Goal: Task Accomplishment & Management: Complete application form

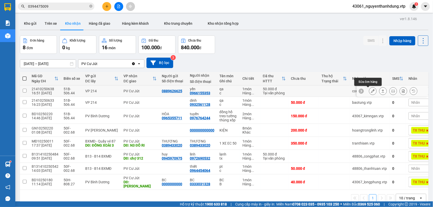
click at [371, 90] on icon at bounding box center [373, 91] width 4 height 4
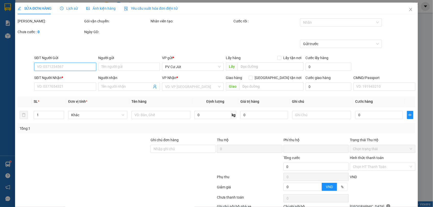
type input "2.500"
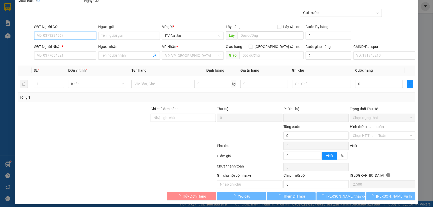
scroll to position [35, 0]
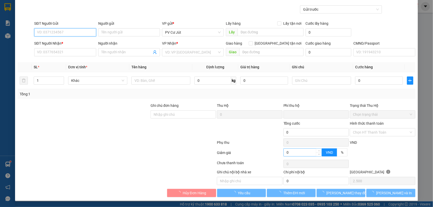
type input "0889626625"
type input "0966155353"
type input "yến"
type input "0"
type input "50.000"
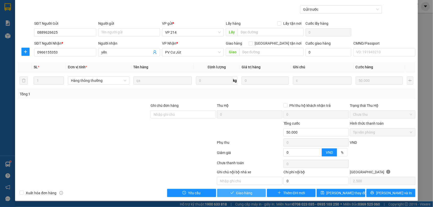
click at [246, 193] on span "Giao hàng" at bounding box center [244, 193] width 16 height 6
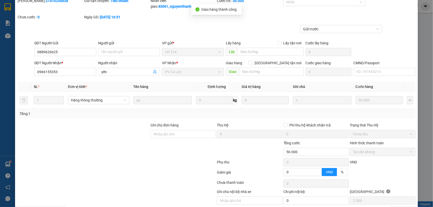
scroll to position [0, 0]
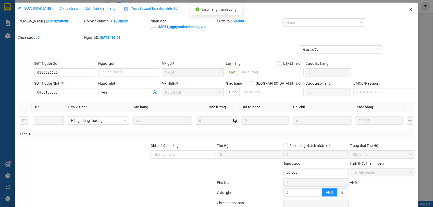
click at [409, 8] on icon "close" at bounding box center [411, 9] width 4 height 4
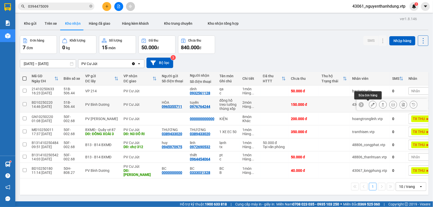
click at [369, 106] on button at bounding box center [372, 104] width 7 height 9
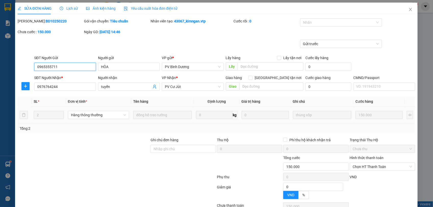
type input "0965355711"
type input "HÒA"
type input "0976764244"
type input "tuyến"
type input "0"
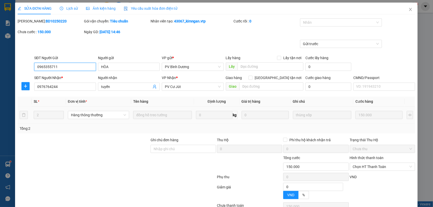
type input "150.000"
type input "7.500"
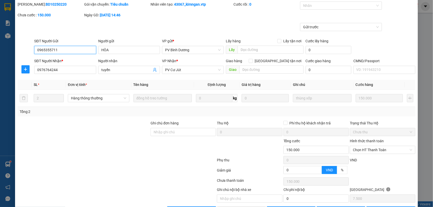
scroll to position [35, 0]
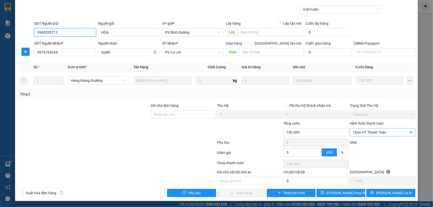
click at [392, 129] on span "Chọn HT Thanh Toán" at bounding box center [382, 133] width 59 height 8
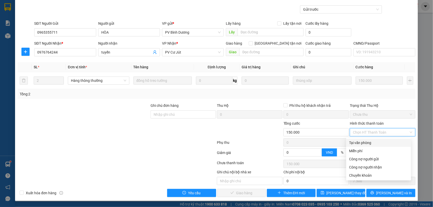
click at [370, 141] on div "Tại văn phòng" at bounding box center [378, 143] width 59 height 6
type input "0"
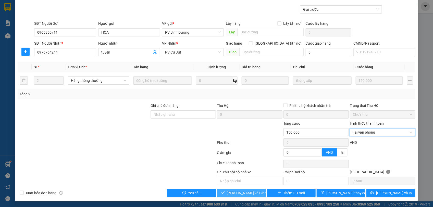
click at [247, 195] on span "[PERSON_NAME] và Giao hàng" at bounding box center [251, 193] width 49 height 6
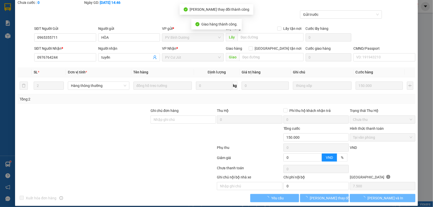
scroll to position [6, 0]
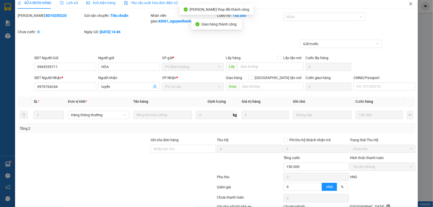
click at [409, 3] on icon "close" at bounding box center [411, 4] width 4 height 4
click at [403, 7] on span "43061_nguyenthanhdung.vtp" at bounding box center [378, 6] width 61 height 6
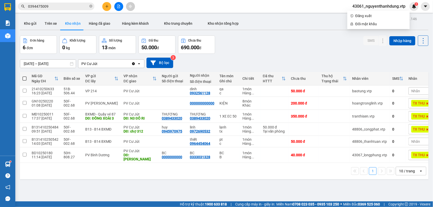
click at [301, 43] on div "Đơn hàng 6 đơn Khối lượng 0 kg Số lượng 13 món Đã thu 50.000 đ Chưa thu 690.000…" at bounding box center [224, 44] width 408 height 18
click at [108, 8] on icon "plus" at bounding box center [107, 7] width 4 height 4
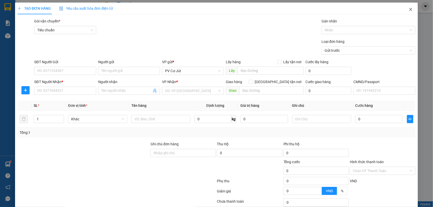
click at [409, 9] on icon "close" at bounding box center [410, 9] width 3 height 3
